Goal: Navigation & Orientation: Find specific page/section

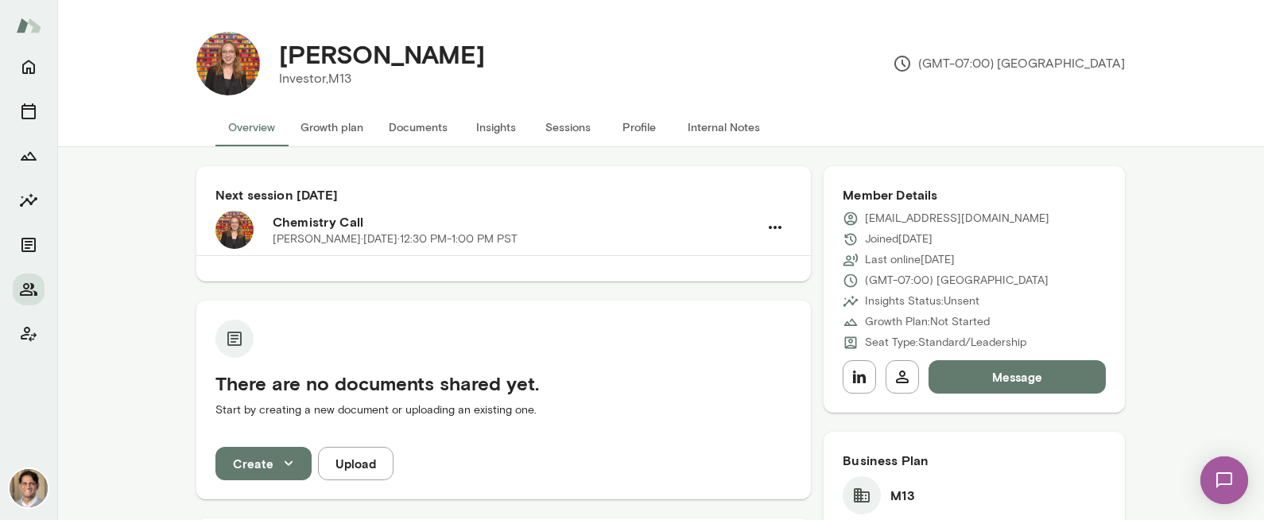
scroll to position [3, 0]
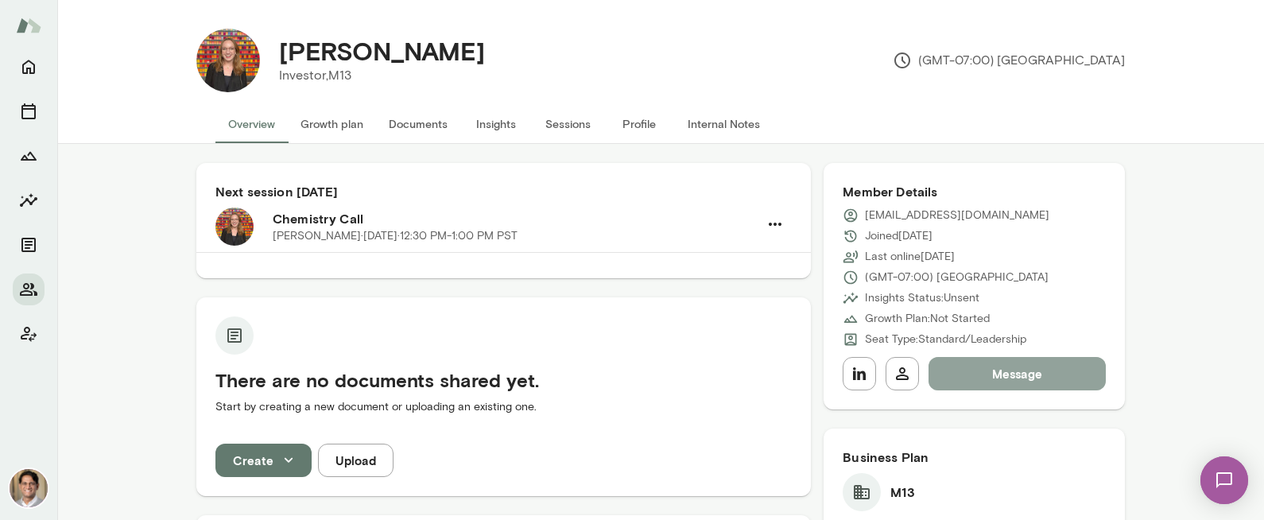
click at [985, 366] on button "Message" at bounding box center [1017, 373] width 177 height 33
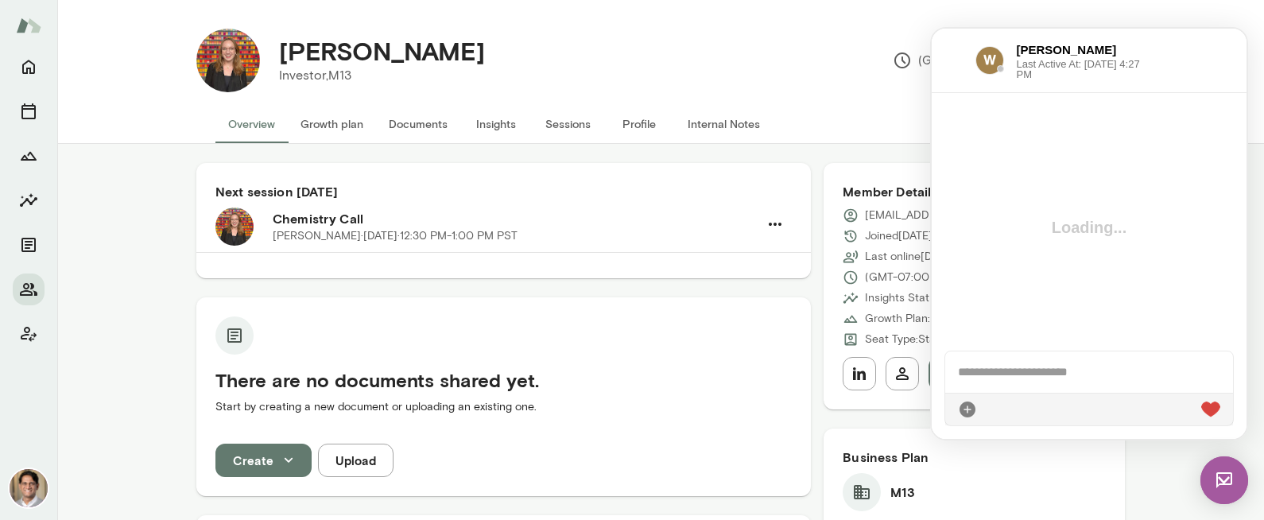
scroll to position [0, 0]
click at [1014, 365] on div at bounding box center [1089, 371] width 288 height 41
click at [1220, 409] on div at bounding box center [1089, 409] width 288 height 33
click at [1220, 409] on icon at bounding box center [1220, 409] width 0 height 0
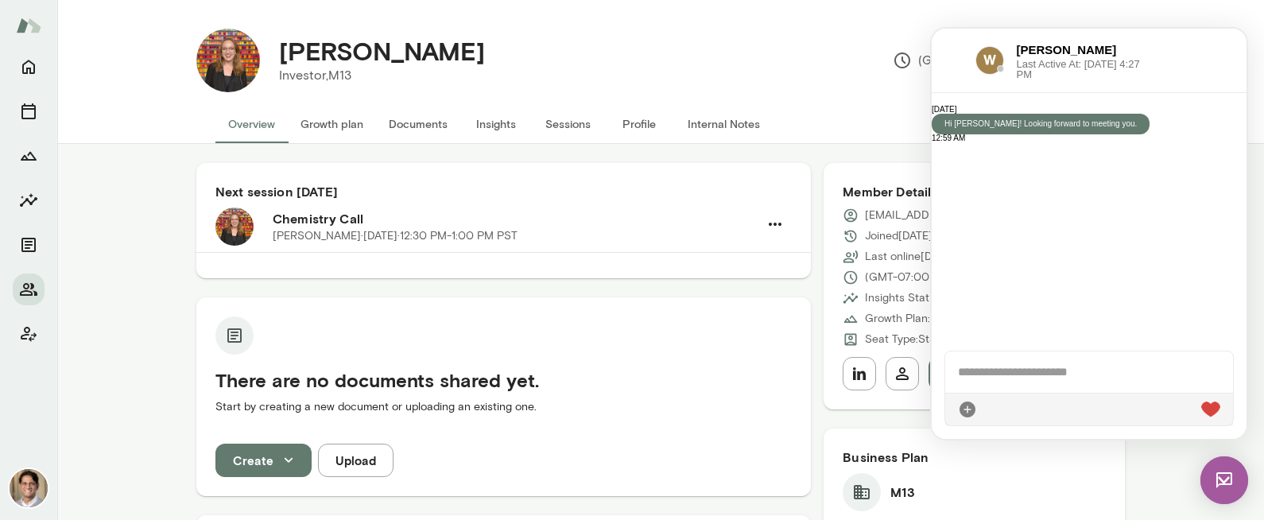
click at [342, 117] on button "Growth plan" at bounding box center [332, 124] width 88 height 38
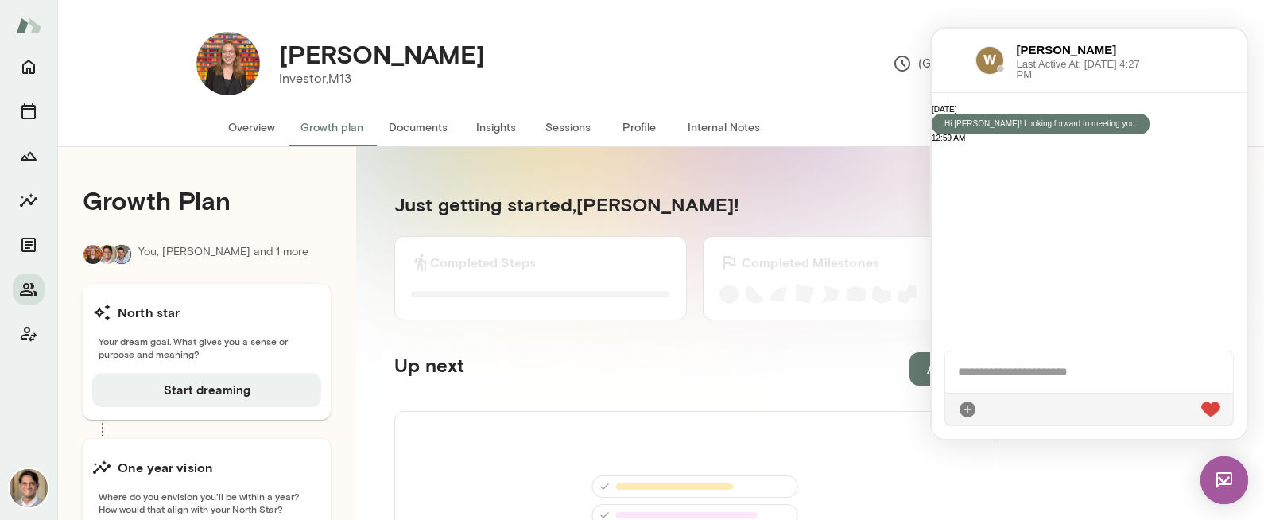
click at [414, 129] on button "Documents" at bounding box center [418, 127] width 84 height 38
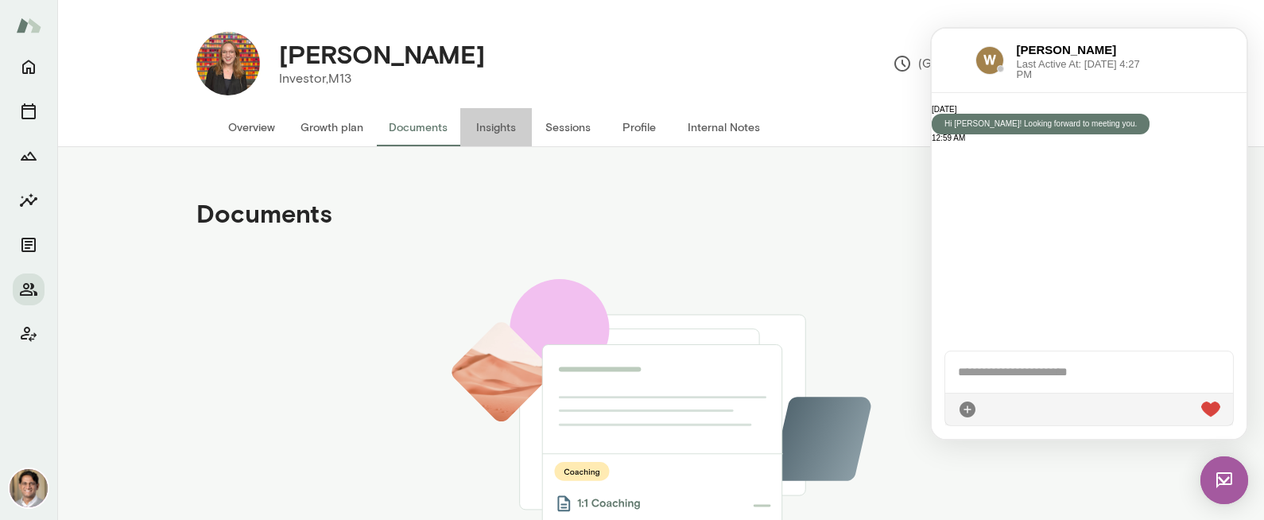
click at [507, 138] on button "Insights" at bounding box center [496, 127] width 72 height 38
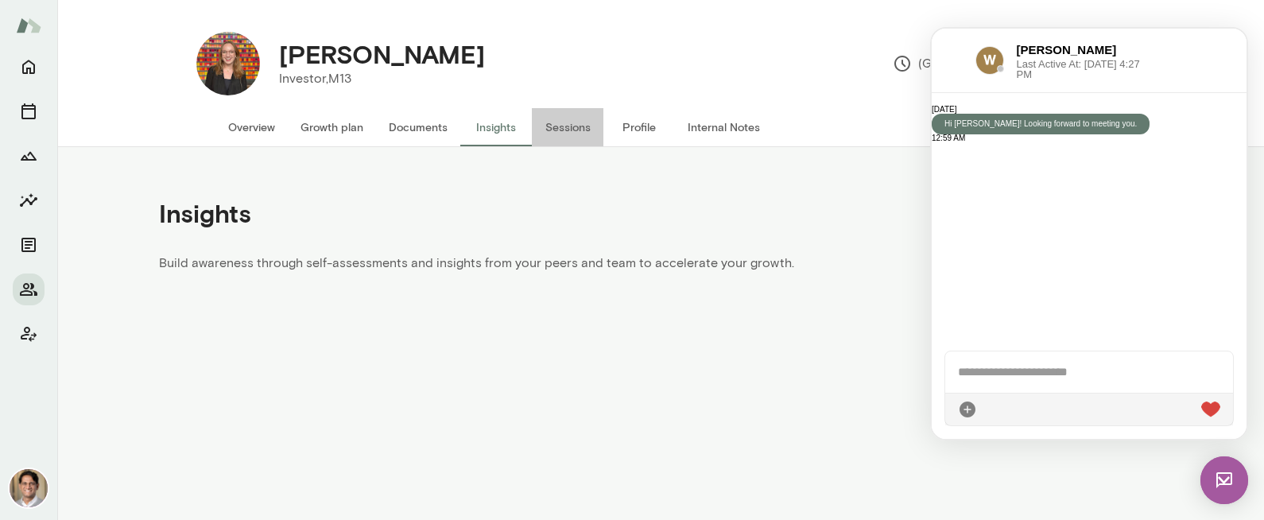
click at [579, 122] on button "Sessions" at bounding box center [568, 127] width 72 height 38
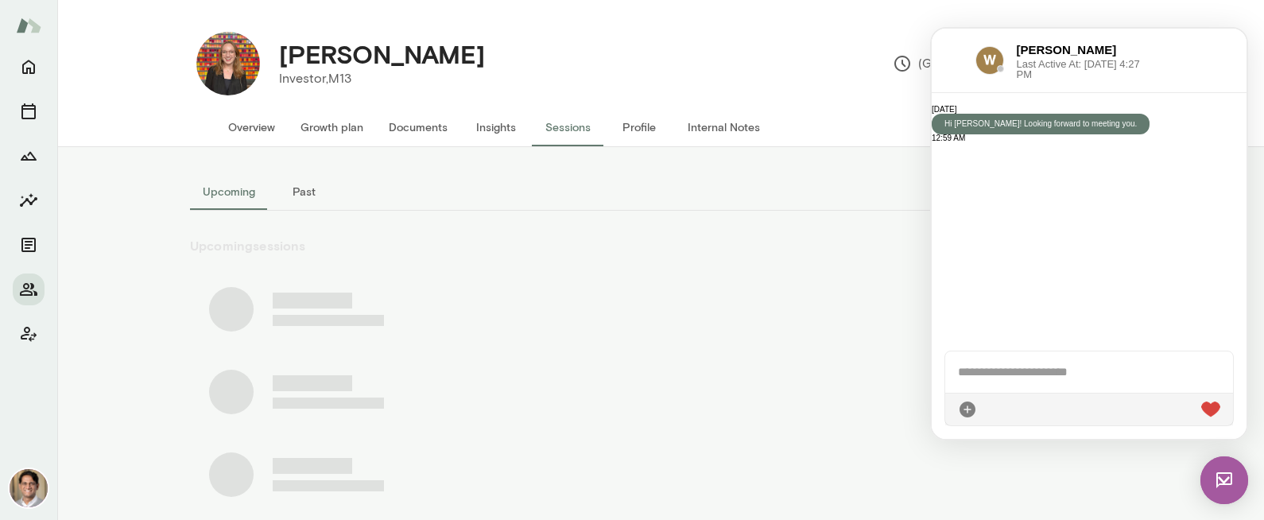
click at [647, 126] on button "Profile" at bounding box center [639, 127] width 72 height 38
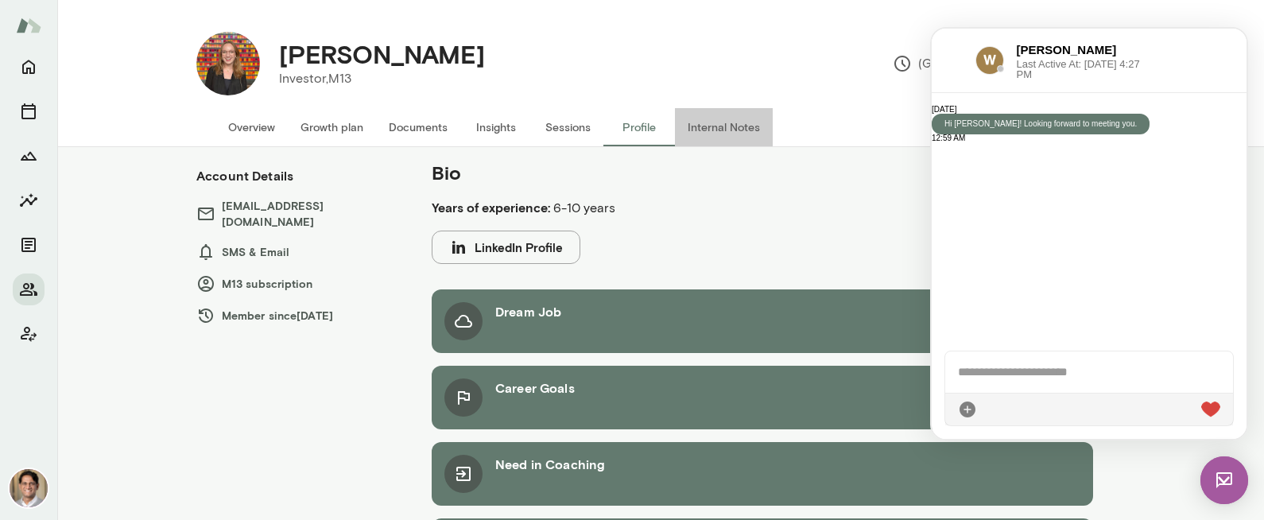
click at [734, 132] on button "Internal Notes" at bounding box center [724, 127] width 98 height 38
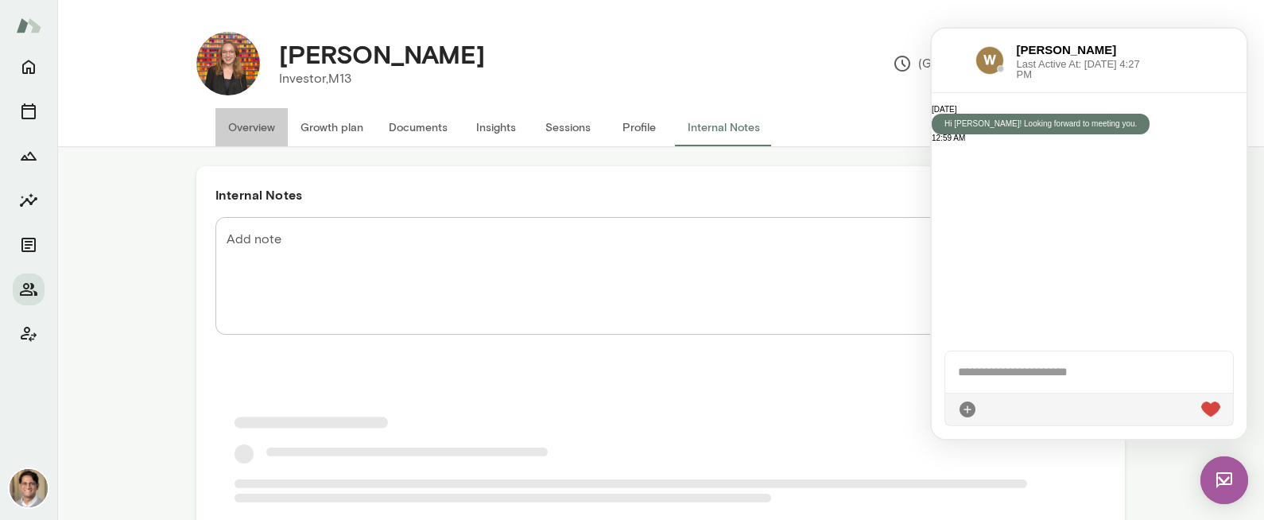
click at [261, 127] on button "Overview" at bounding box center [251, 127] width 72 height 38
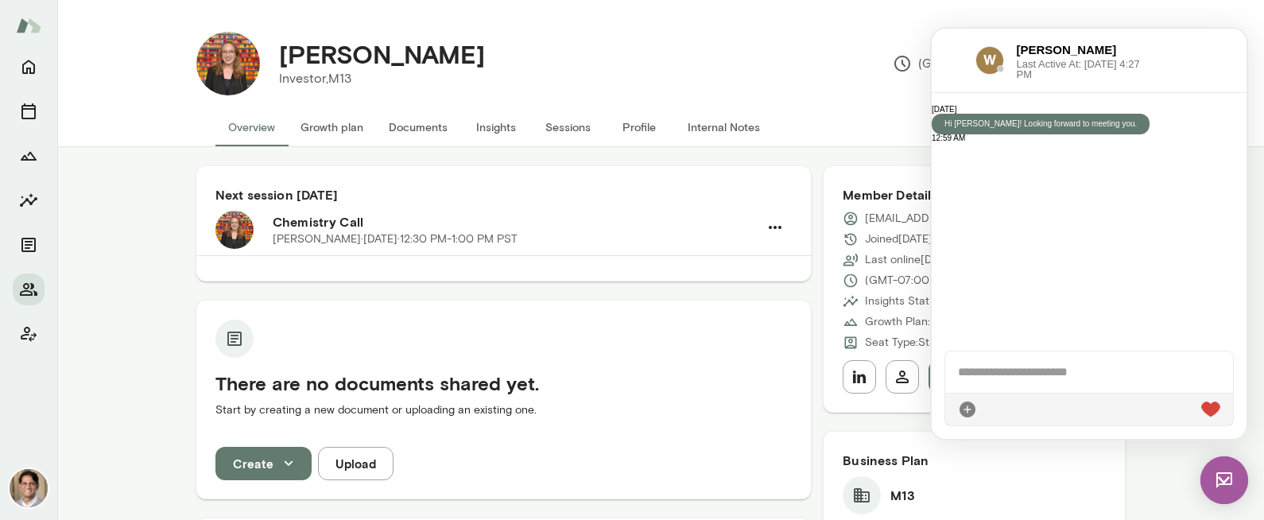
click at [293, 134] on button "Growth plan" at bounding box center [332, 127] width 88 height 38
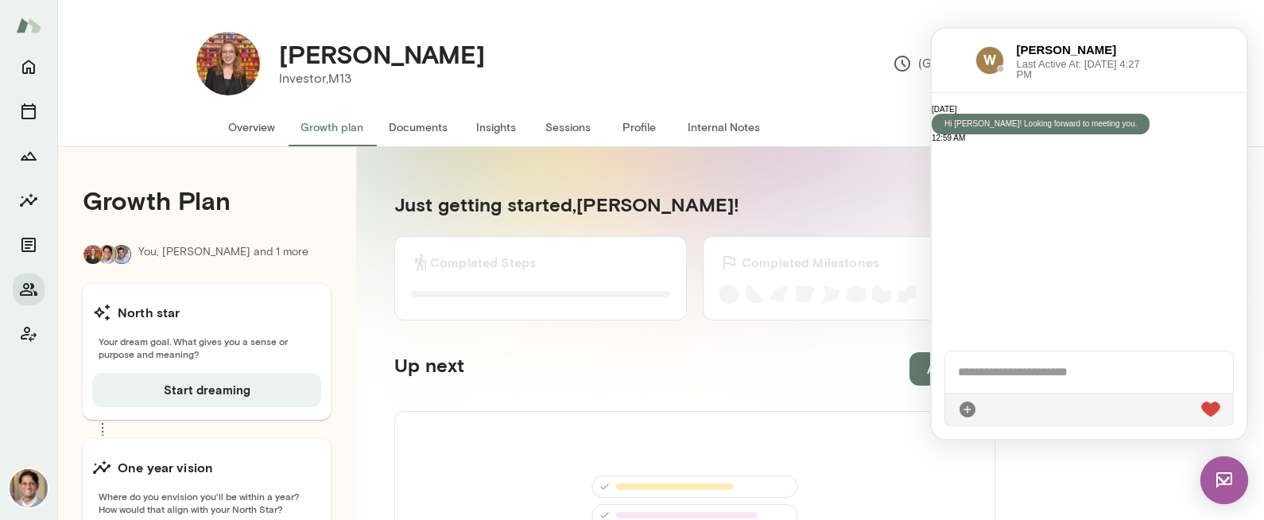
click at [393, 49] on h4 "[PERSON_NAME]" at bounding box center [382, 54] width 206 height 30
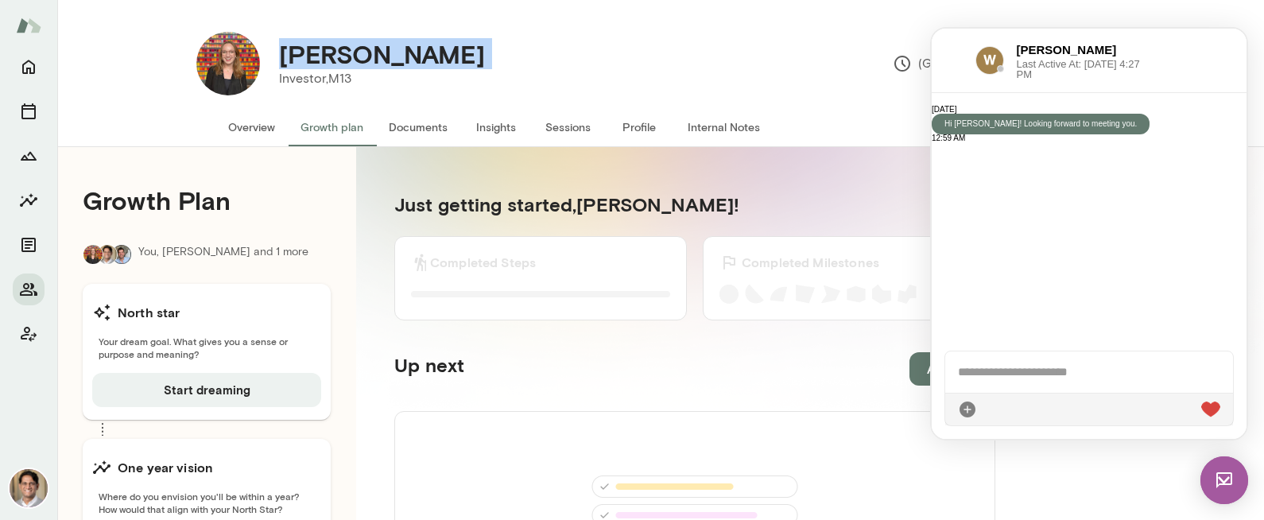
click at [393, 49] on h4 "[PERSON_NAME]" at bounding box center [382, 54] width 206 height 30
copy h4 "[PERSON_NAME]"
